Goal: Task Accomplishment & Management: Manage account settings

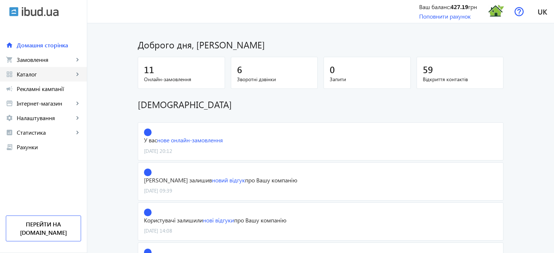
click at [45, 76] on span "Каталог" at bounding box center [45, 74] width 57 height 7
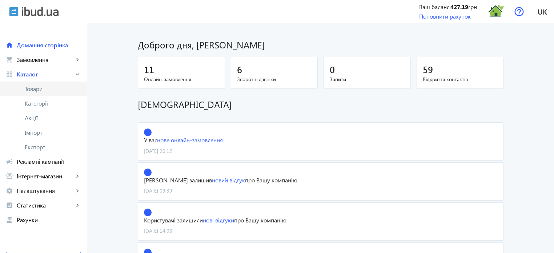
click at [44, 91] on span "Товари" at bounding box center [53, 88] width 56 height 7
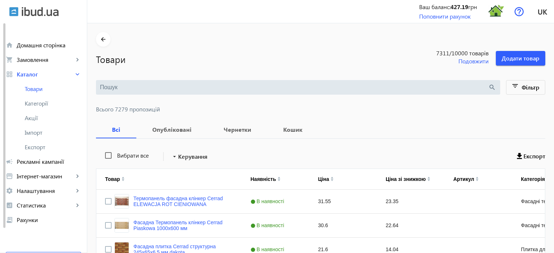
click at [105, 87] on input "search" at bounding box center [294, 87] width 388 height 8
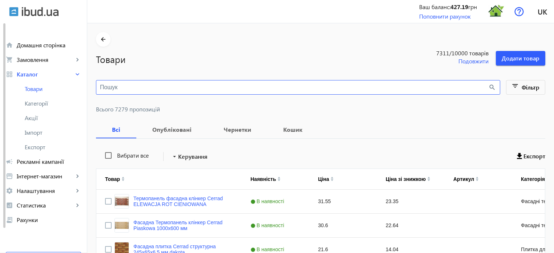
paste input "SOLESTE [PERSON_NAME]"
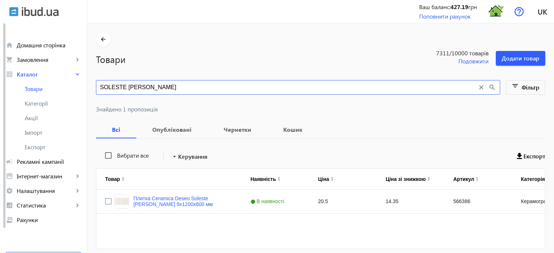
type input "SOLESTE [PERSON_NAME]"
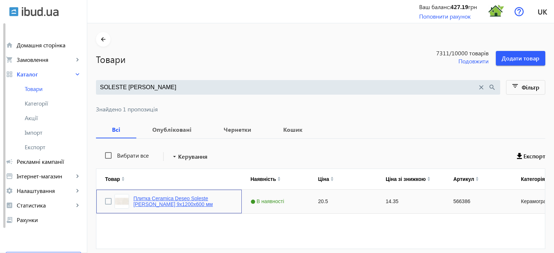
click at [196, 199] on link "Плитка Ceramica Deseo Soleste [PERSON_NAME] 9х1200х600 мм" at bounding box center [183, 201] width 100 height 12
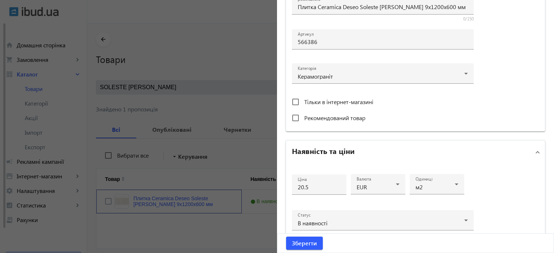
scroll to position [255, 0]
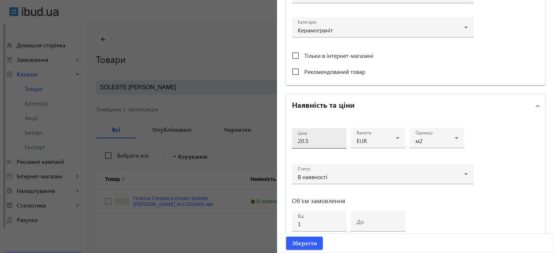
click at [311, 145] on div "Ціна 20.5" at bounding box center [319, 138] width 43 height 20
type input "27"
click at [308, 243] on span "Зберегти" at bounding box center [304, 243] width 25 height 8
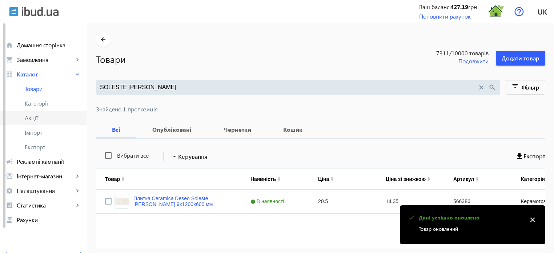
click at [45, 119] on span "Акції" at bounding box center [53, 117] width 56 height 7
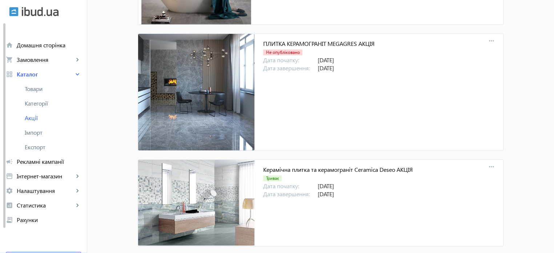
scroll to position [6714, 0]
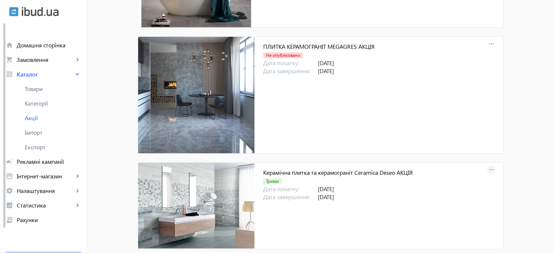
click at [490, 165] on mat-icon "more_horiz" at bounding box center [492, 170] width 10 height 10
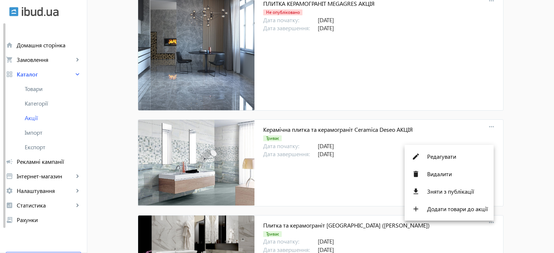
scroll to position [6787, 0]
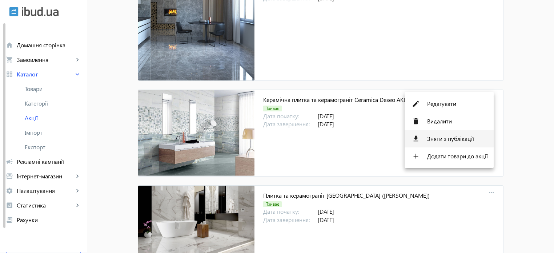
click at [452, 141] on span "Зняти з публікації" at bounding box center [457, 139] width 61 height 6
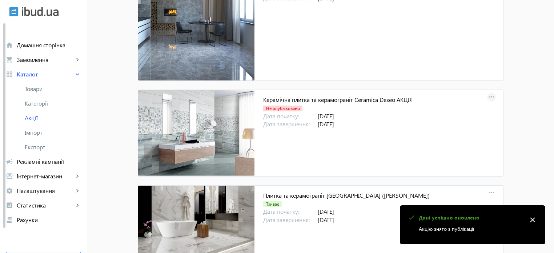
click at [490, 92] on mat-icon "more_horiz" at bounding box center [492, 97] width 10 height 10
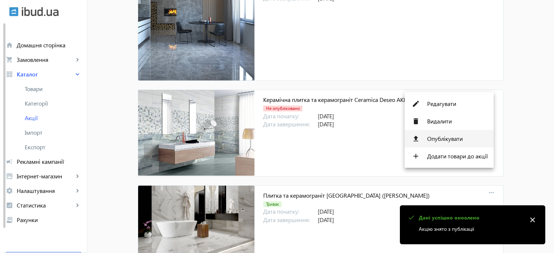
click at [454, 140] on span "Опублікувати" at bounding box center [457, 139] width 61 height 6
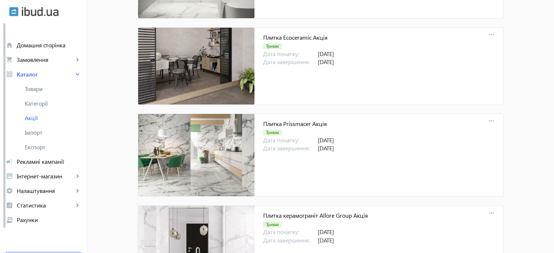
scroll to position [6060, 0]
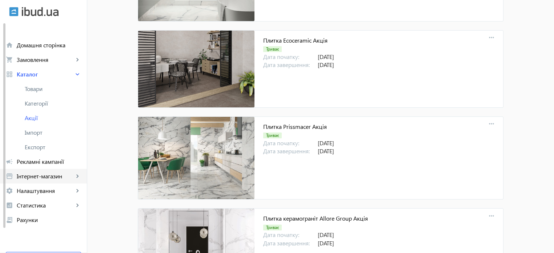
click at [54, 179] on span "Інтернет-магазин" at bounding box center [45, 175] width 57 height 7
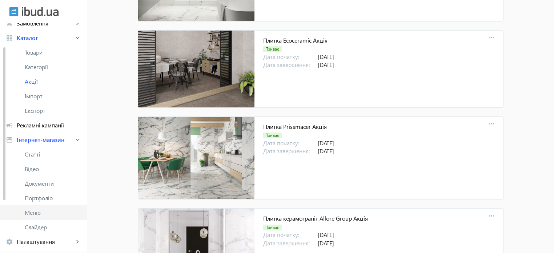
scroll to position [109, 0]
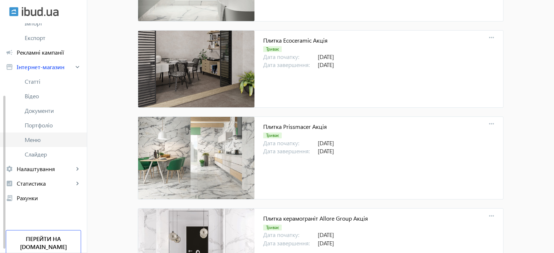
click at [52, 172] on span "Налаштування" at bounding box center [45, 168] width 57 height 7
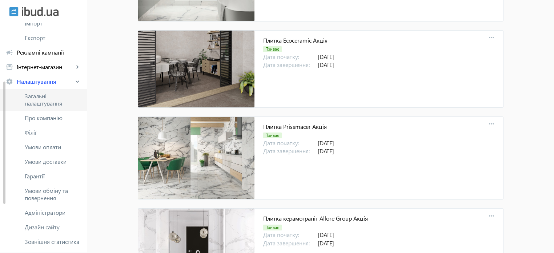
click at [43, 101] on span "Загальні налаштування" at bounding box center [53, 99] width 56 height 15
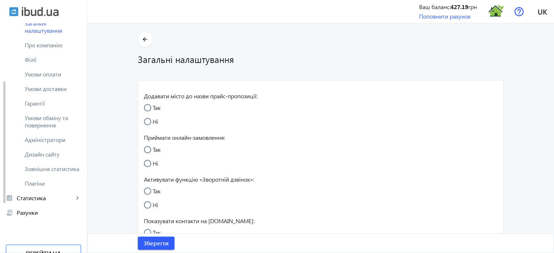
radio input "true"
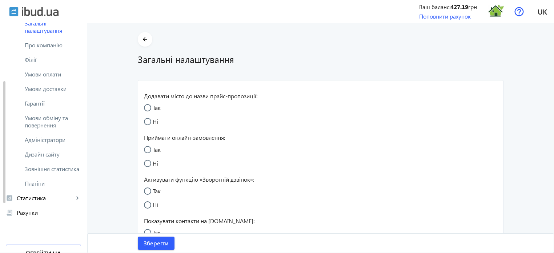
radio input "true"
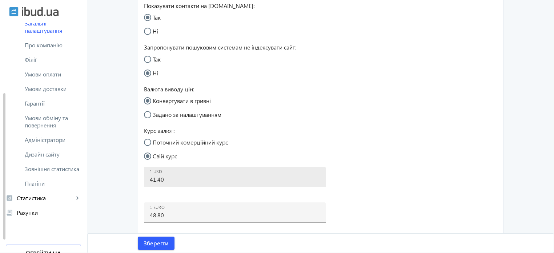
scroll to position [255, 0]
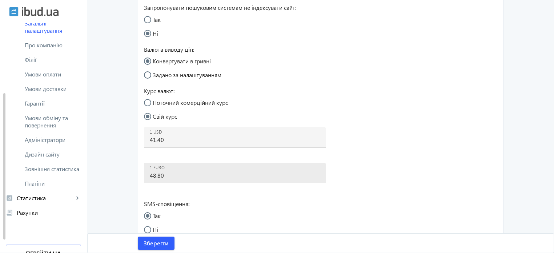
click at [168, 176] on input "48.80" at bounding box center [235, 175] width 170 height 8
type input "48.7"
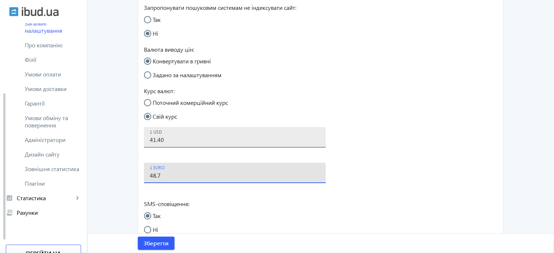
click at [167, 140] on input "41.40" at bounding box center [235, 140] width 170 height 8
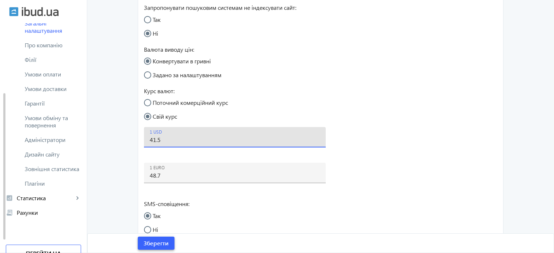
type input "41.5"
click at [154, 243] on span "Зберегти" at bounding box center [156, 243] width 25 height 8
